Goal: Information Seeking & Learning: Stay updated

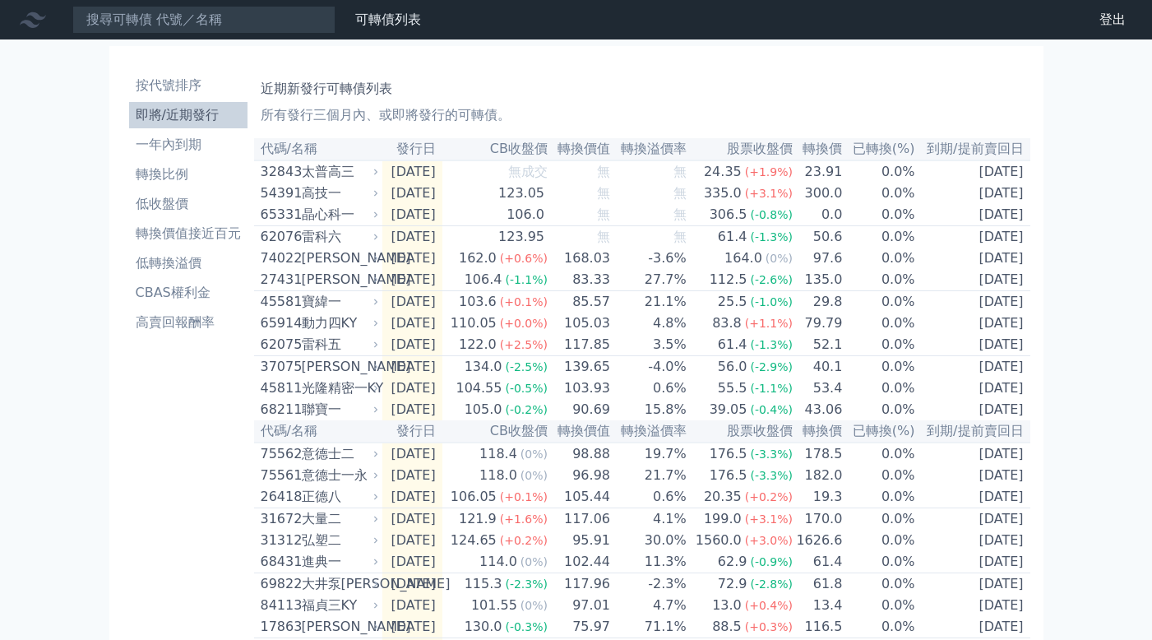
scroll to position [595, 0]
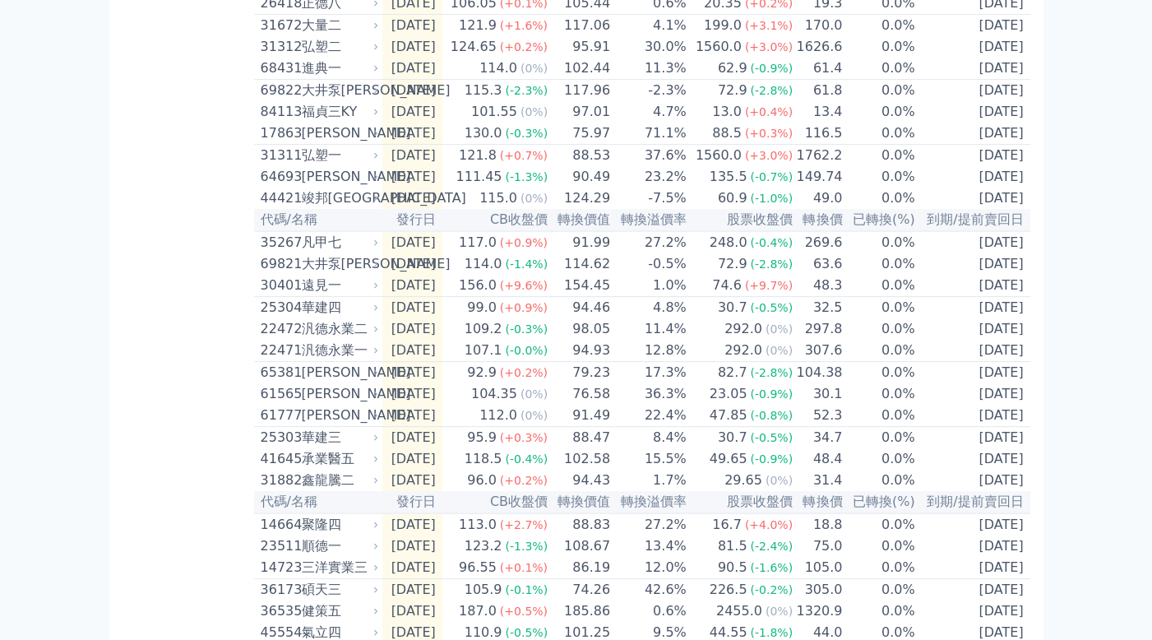
scroll to position [595, 0]
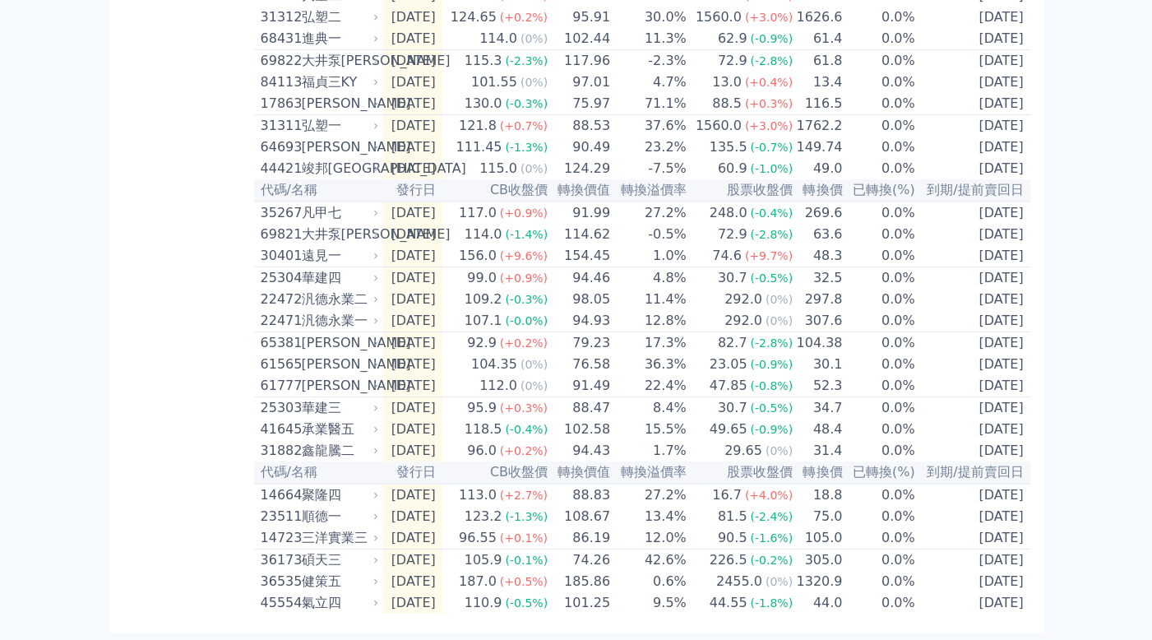
drag, startPoint x: 807, startPoint y: 341, endPoint x: 99, endPoint y: 308, distance: 708.7
click at [95, 308] on div "可轉債列表 財務數據 可轉債列表 財務數據 登出 登出 按代號排序 即將/近期發行 一年內到期 轉換比例 低收盤價 轉換價值接近百元 低轉換溢價" at bounding box center [576, 58] width 1152 height 1163
drag, startPoint x: 217, startPoint y: 320, endPoint x: 153, endPoint y: 327, distance: 64.6
click at [153, 327] on div "按代號排序 即將/近期發行 一年內到期 轉換比例 低收盤價 轉換價值接近百元 低轉換溢價 CBAS權利金 高賣回報酬率" at bounding box center [189, 78] width 132 height 1071
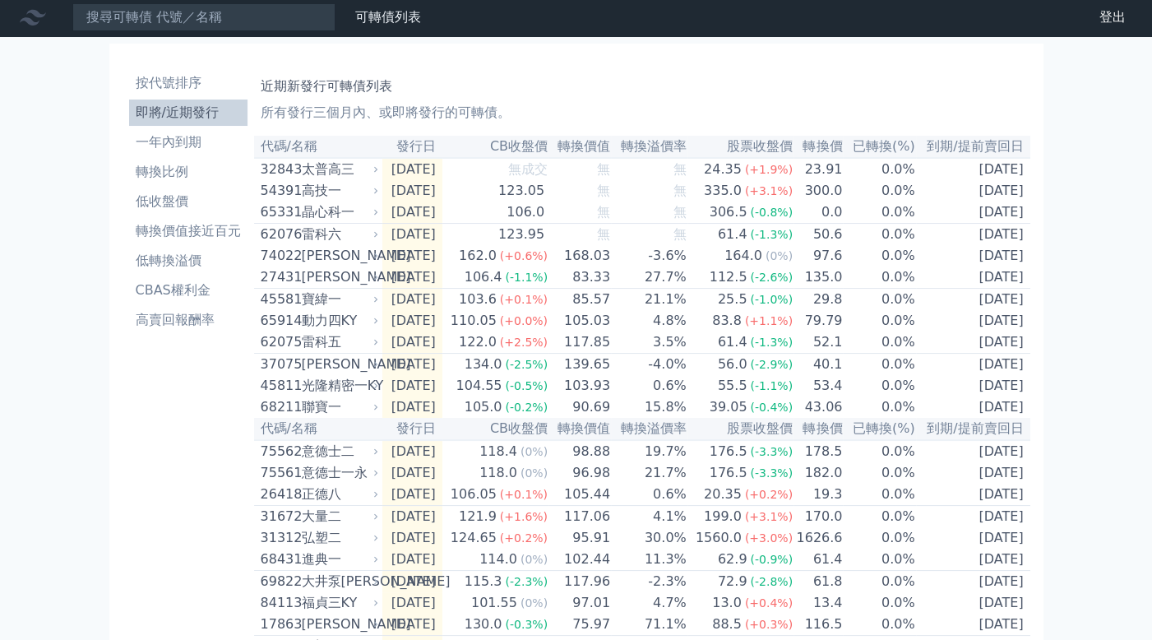
scroll to position [0, 0]
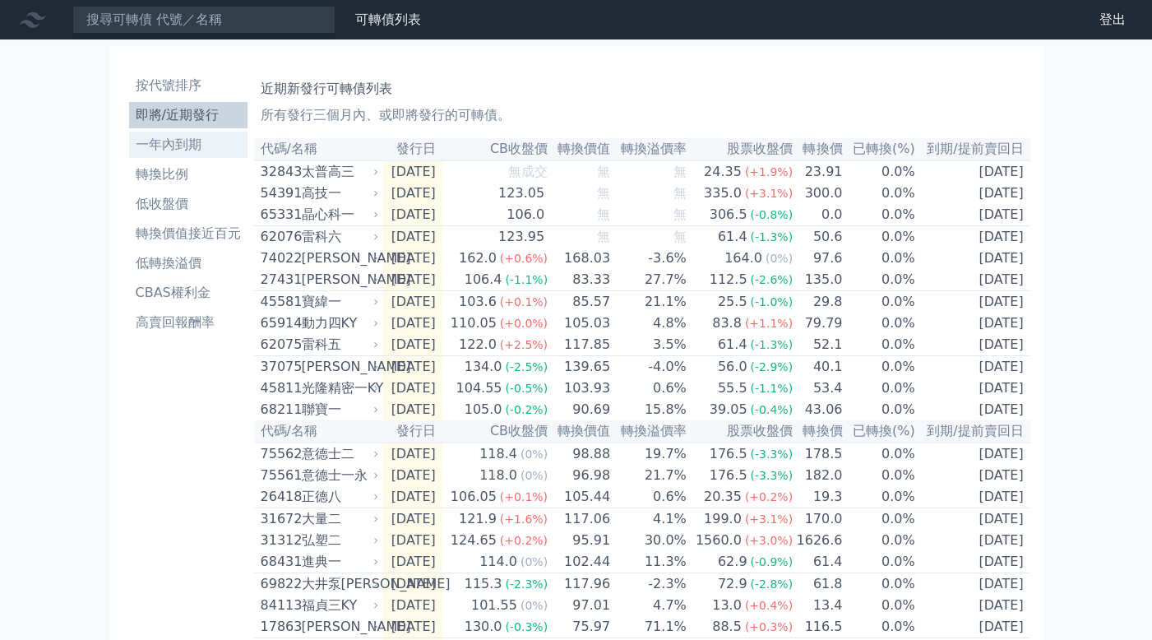
click at [203, 149] on li "一年內到期" at bounding box center [188, 145] width 118 height 20
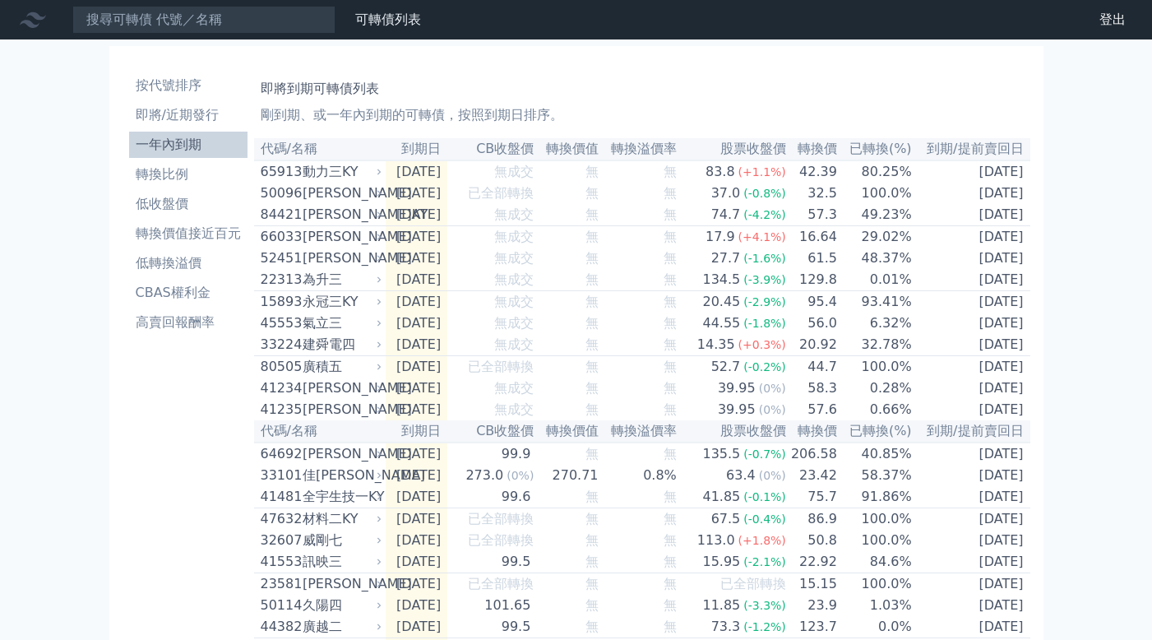
click at [203, 116] on li "即將/近期發行" at bounding box center [188, 115] width 118 height 20
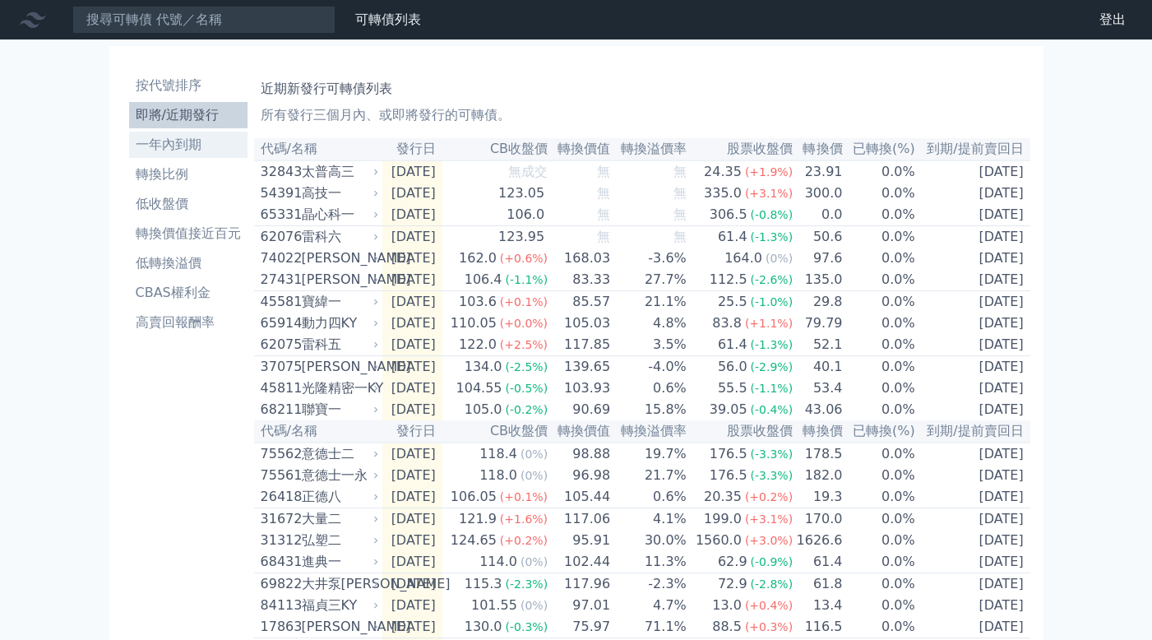
click at [198, 146] on li "一年內到期" at bounding box center [188, 145] width 118 height 20
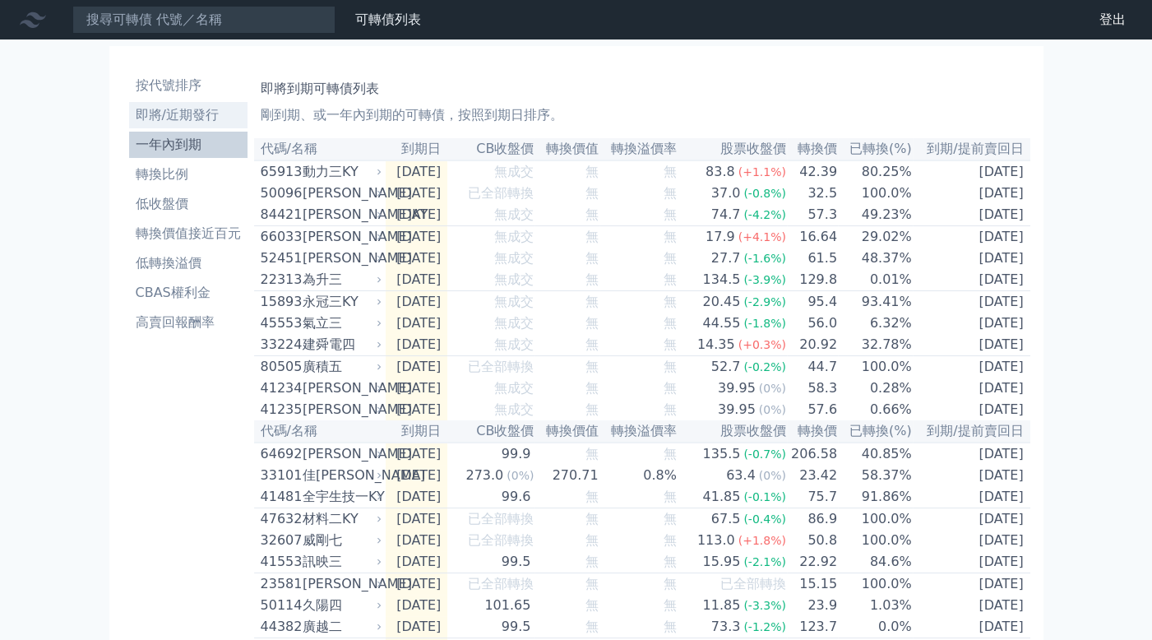
click at [205, 116] on li "即將/近期發行" at bounding box center [188, 115] width 118 height 20
